Goal: Check status: Check status

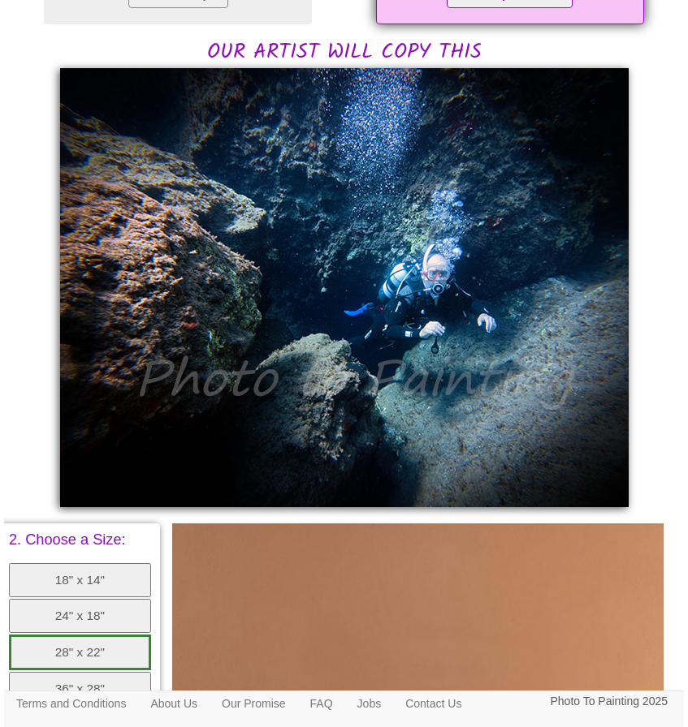
scroll to position [340, 0]
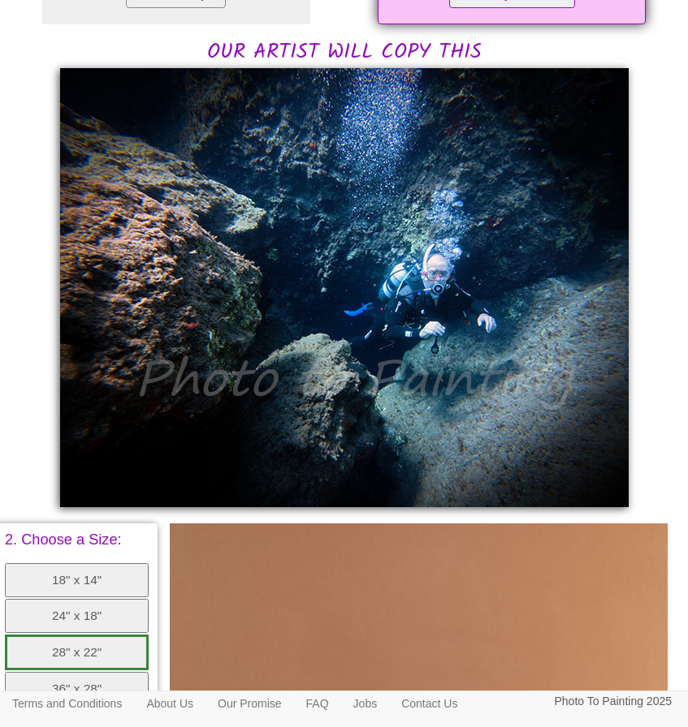
click at [653, 206] on div "Have a look at your photo, and email us if you would like any changes. Choose t…" at bounding box center [343, 399] width 671 height 1217
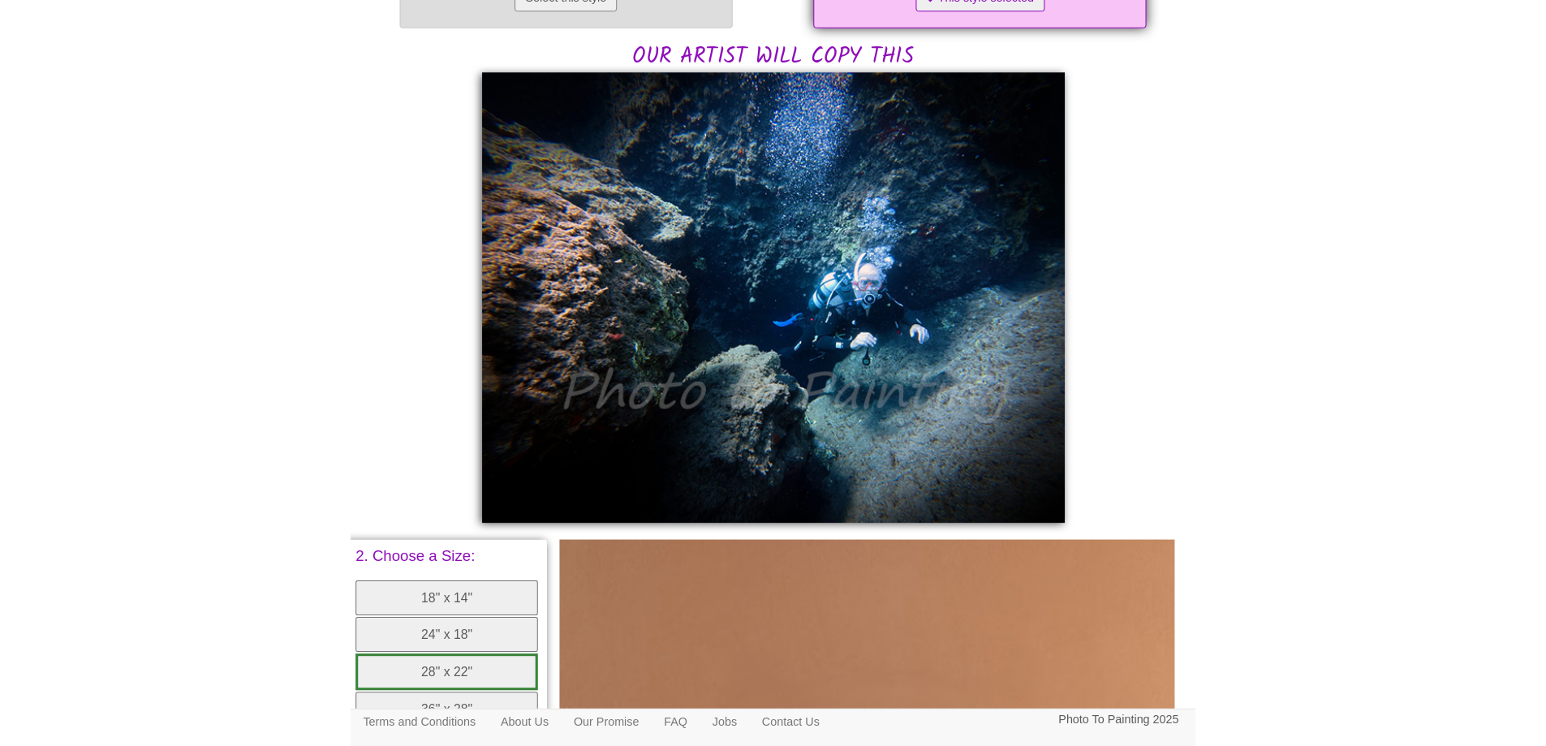
scroll to position [329, 0]
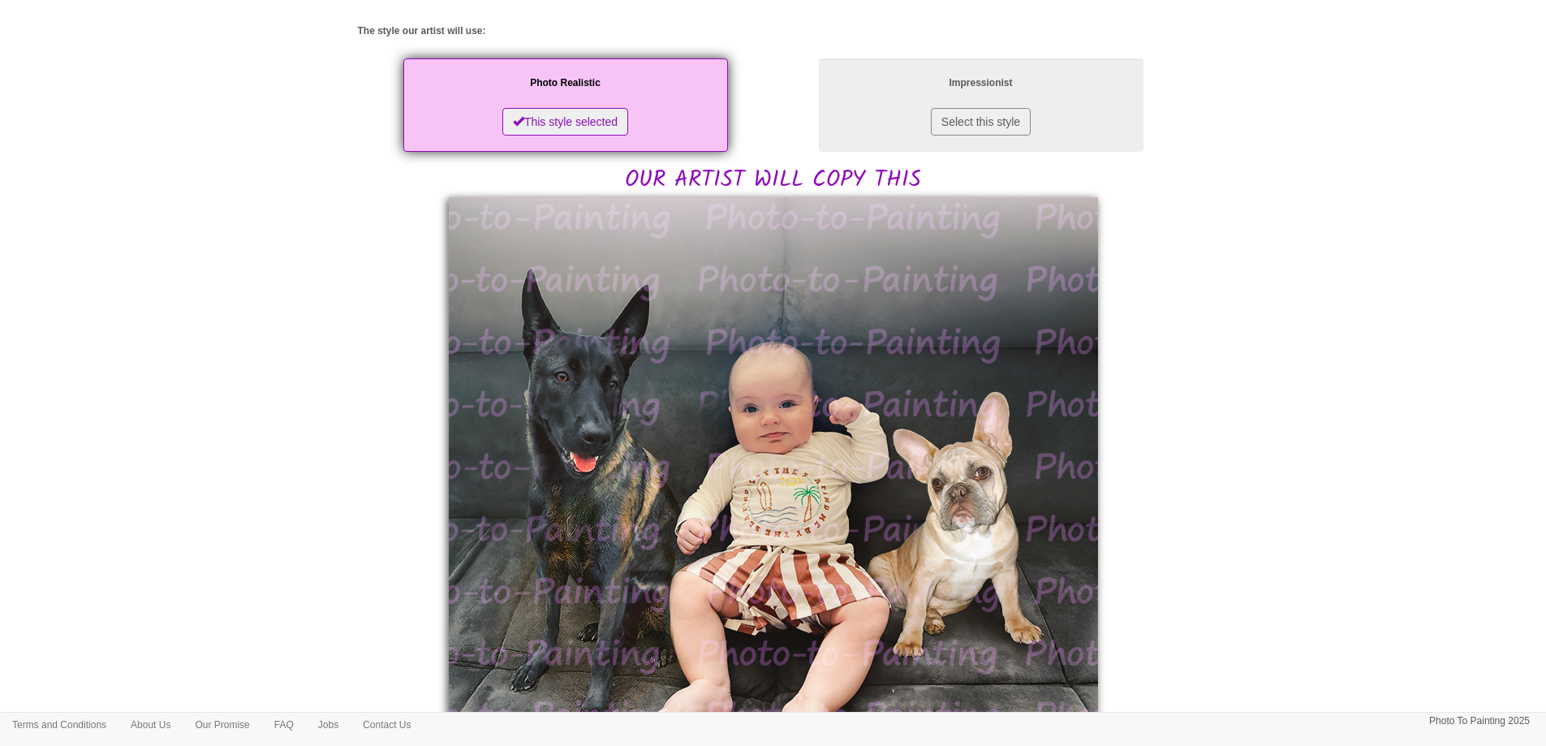
scroll to position [325, 0]
